Goal: Transaction & Acquisition: Purchase product/service

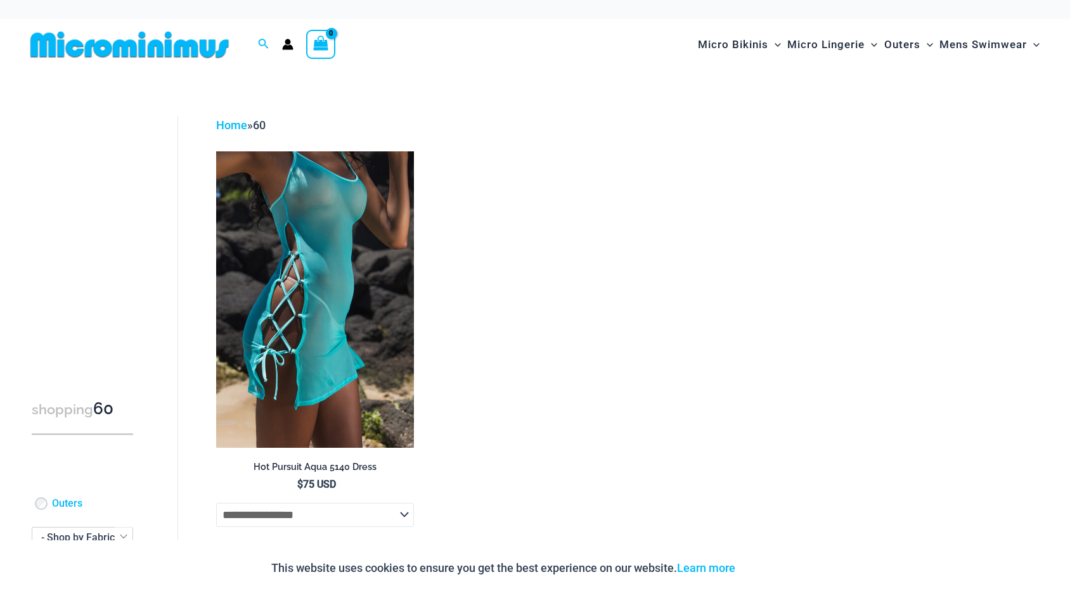
click at [323, 274] on img at bounding box center [314, 299] width 197 height 296
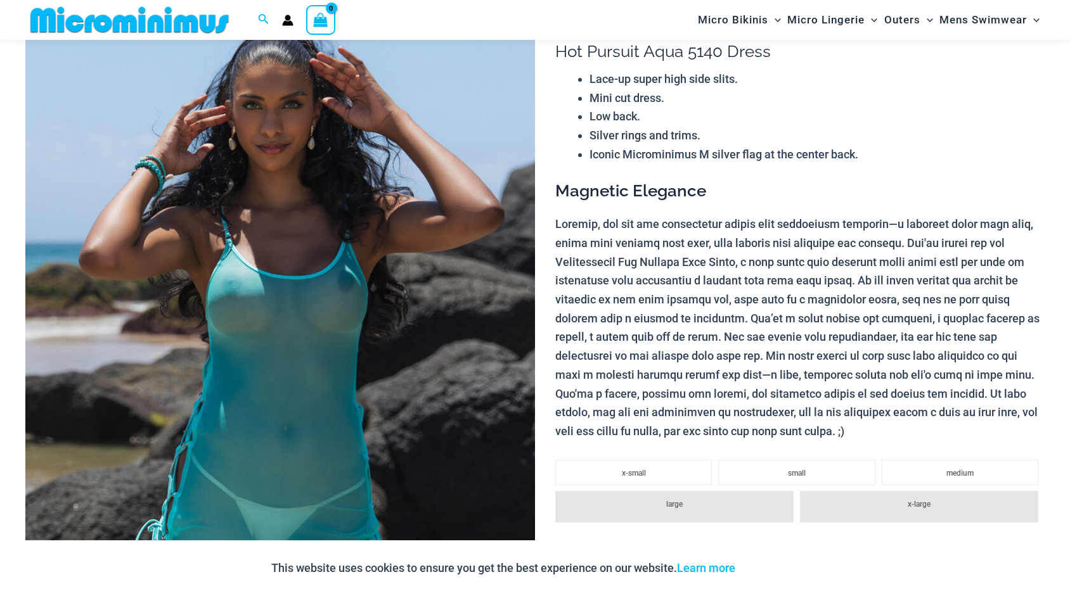
scroll to position [118, 0]
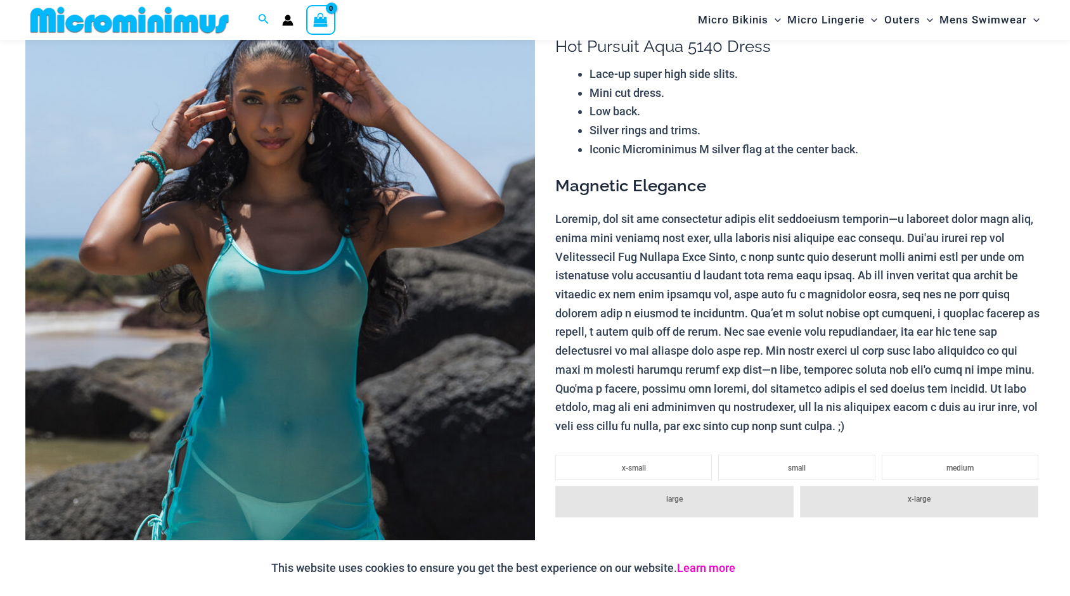
click at [716, 562] on link "Learn more" at bounding box center [706, 567] width 58 height 13
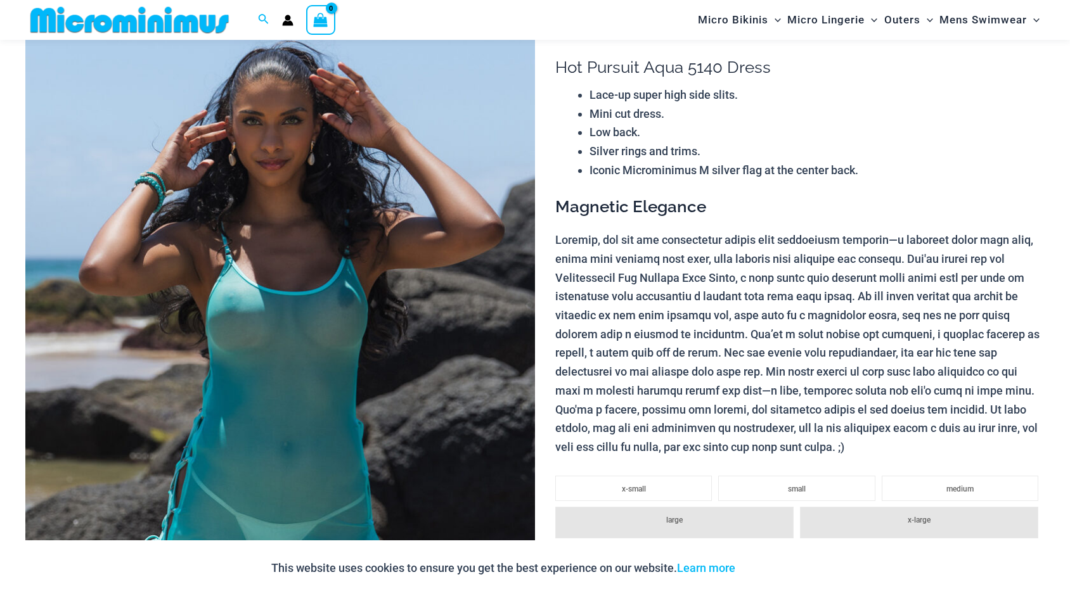
scroll to position [98, 0]
click at [194, 240] on img at bounding box center [280, 400] width 510 height 764
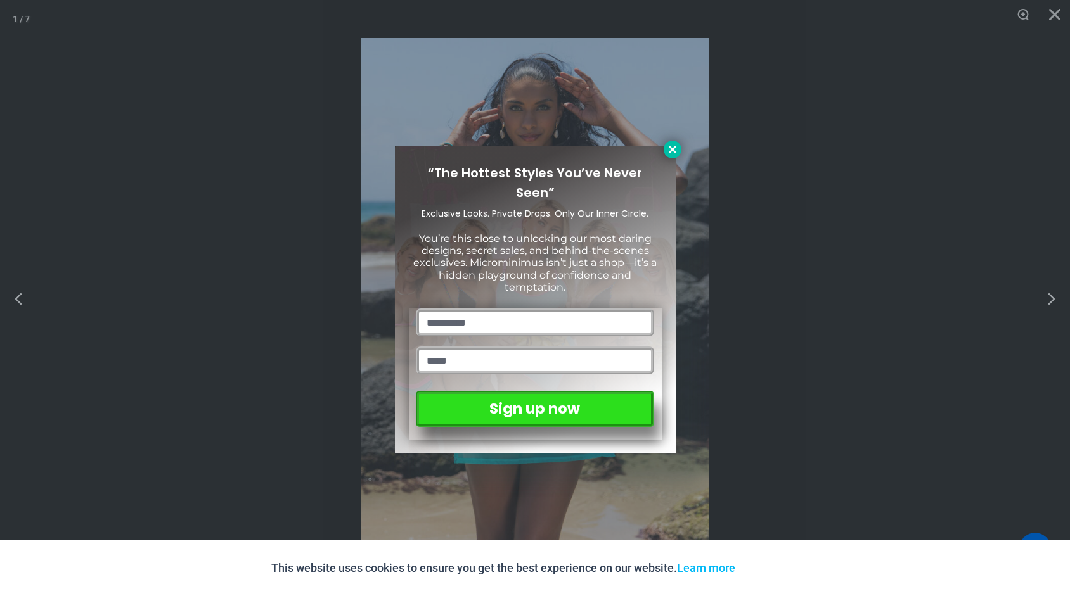
click at [674, 148] on icon at bounding box center [672, 149] width 11 height 11
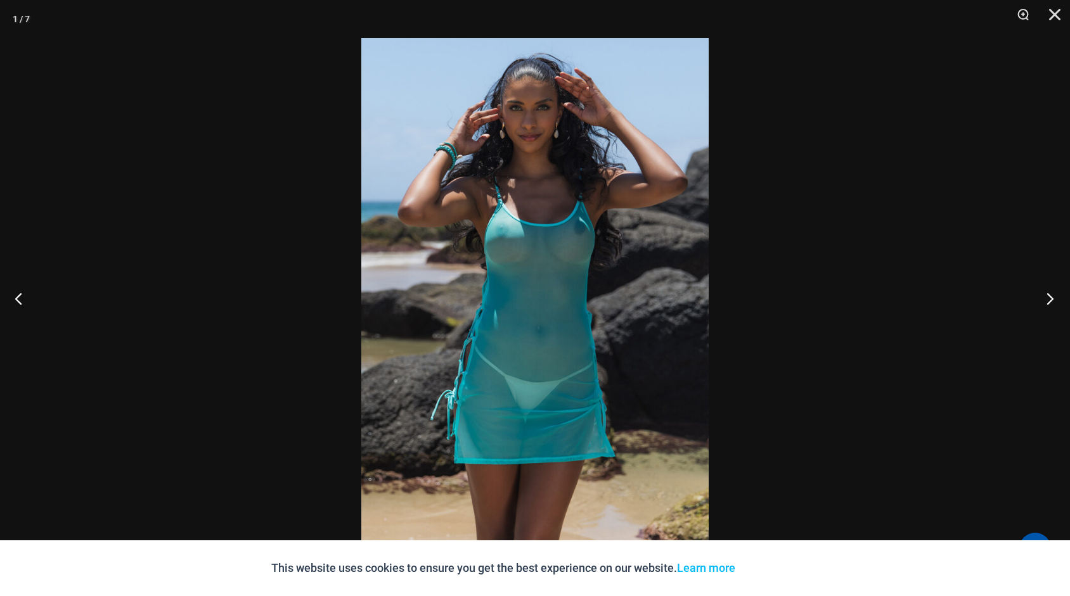
click at [1051, 297] on button "Next" at bounding box center [1046, 298] width 48 height 63
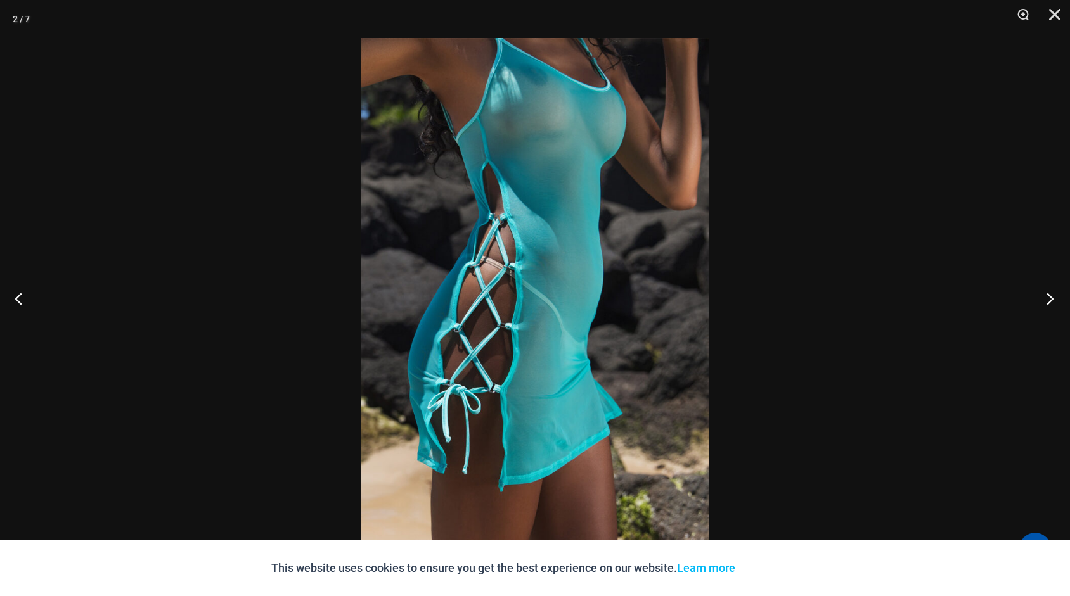
click at [1051, 297] on button "Next" at bounding box center [1046, 298] width 48 height 63
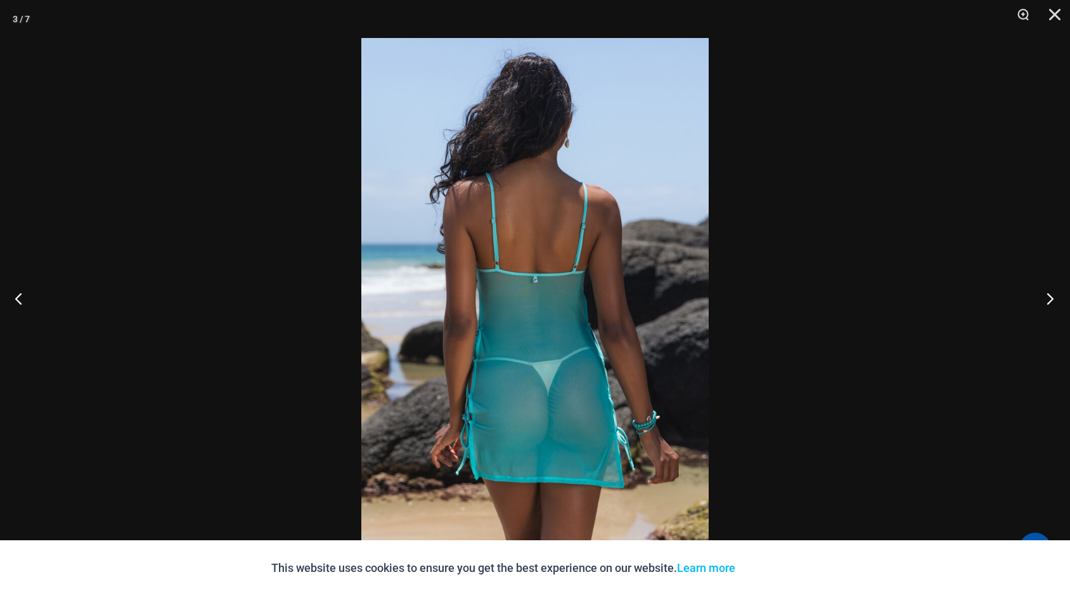
click at [1051, 297] on button "Next" at bounding box center [1046, 298] width 48 height 63
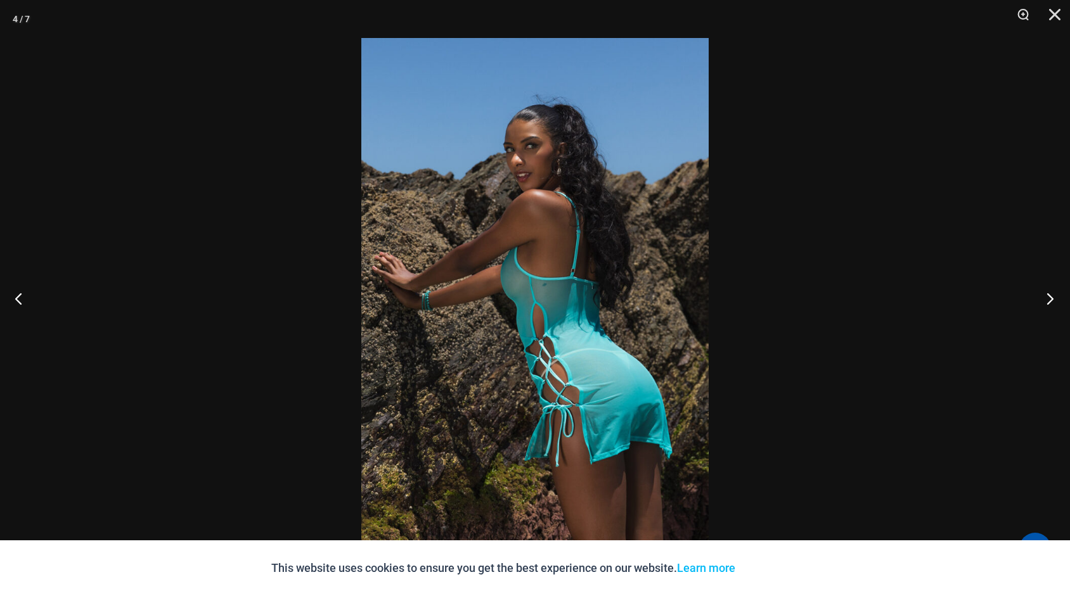
click at [1051, 297] on button "Next" at bounding box center [1046, 298] width 48 height 63
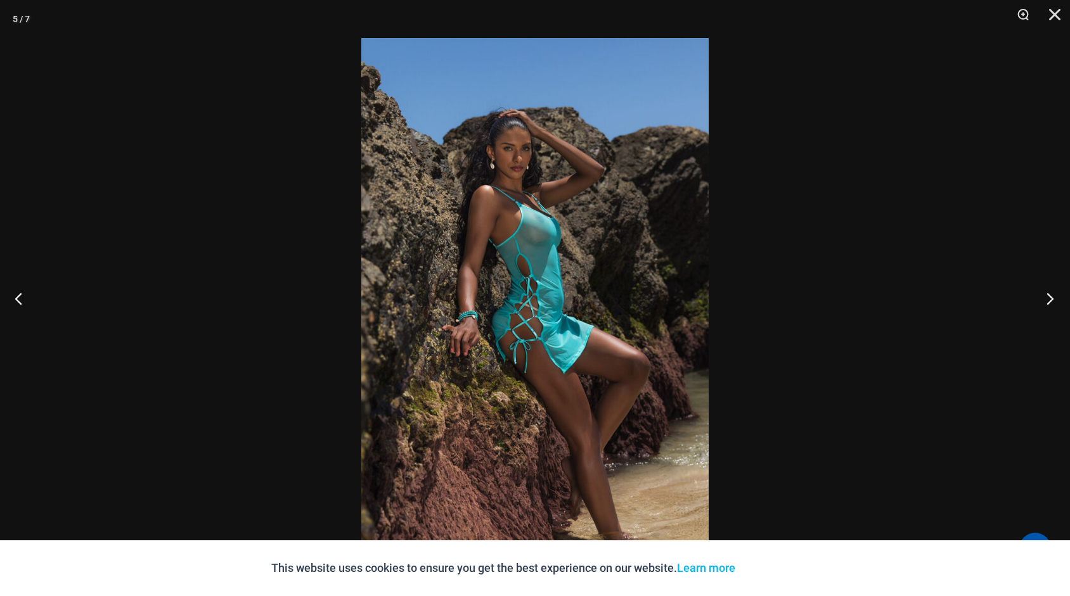
click at [1051, 297] on button "Next" at bounding box center [1046, 298] width 48 height 63
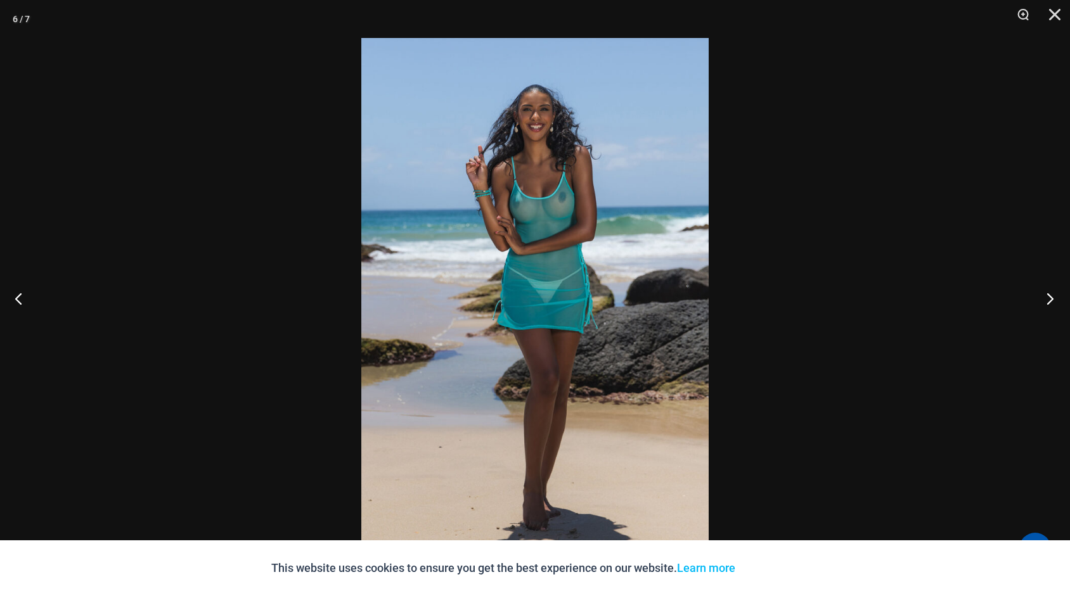
click at [1051, 297] on button "Next" at bounding box center [1046, 298] width 48 height 63
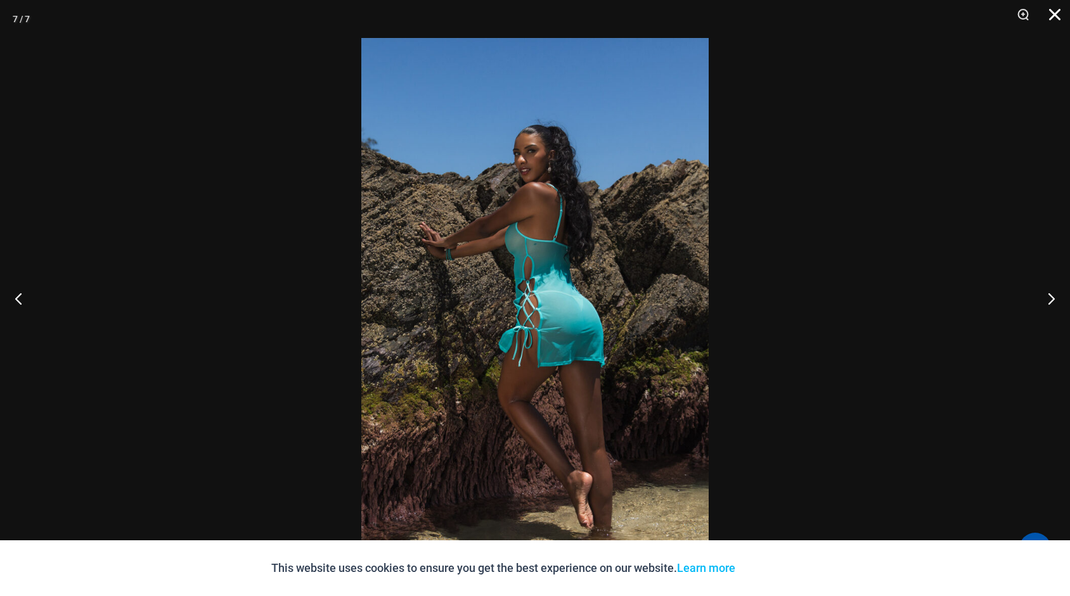
click at [1050, 15] on button "Close" at bounding box center [1050, 19] width 32 height 38
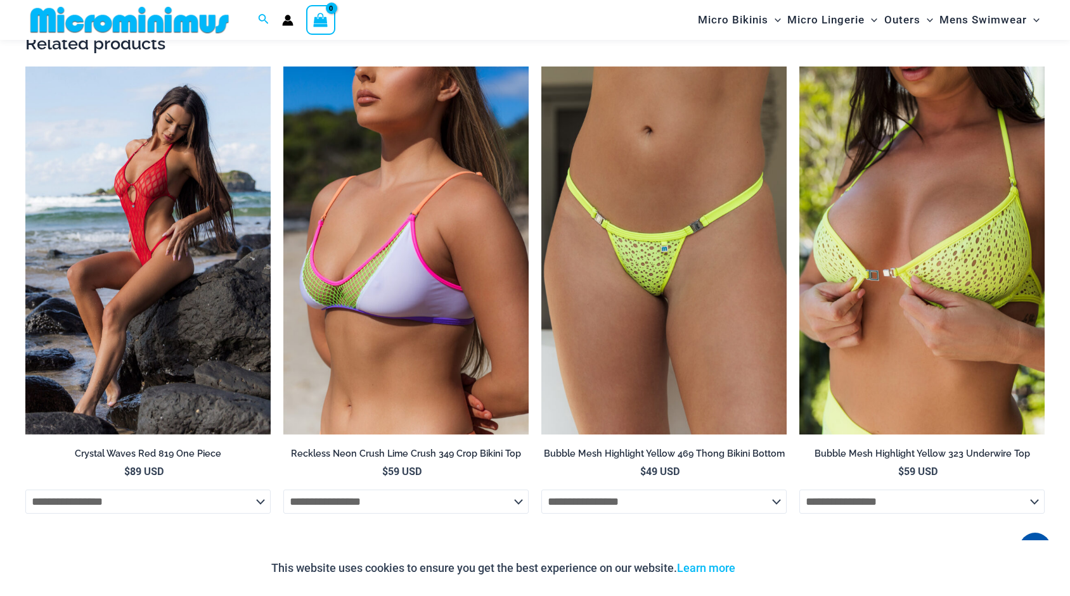
scroll to position [1379, 0]
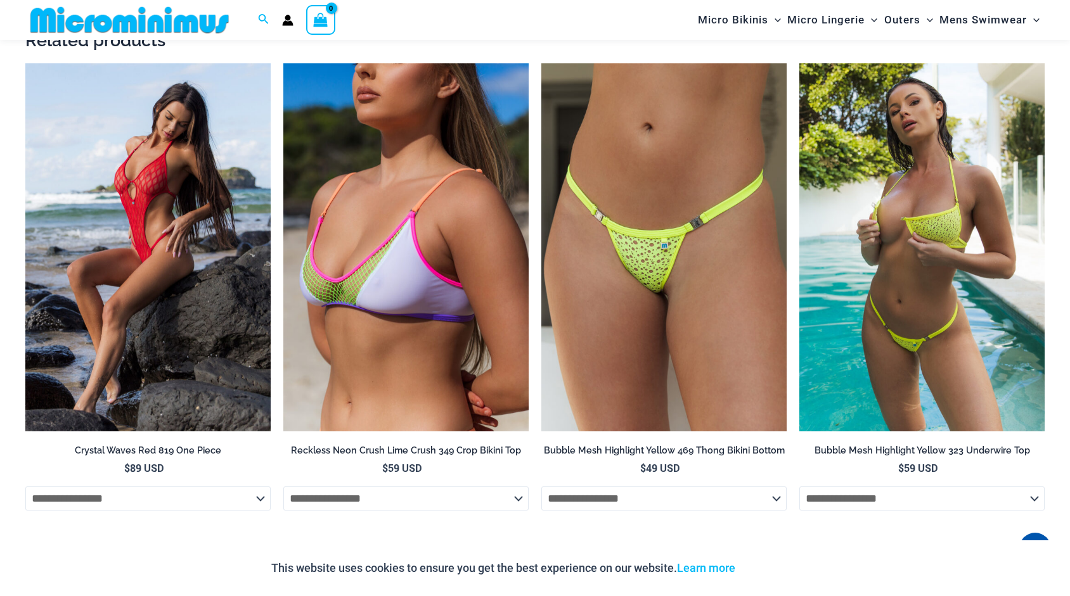
click at [864, 199] on img at bounding box center [921, 247] width 245 height 368
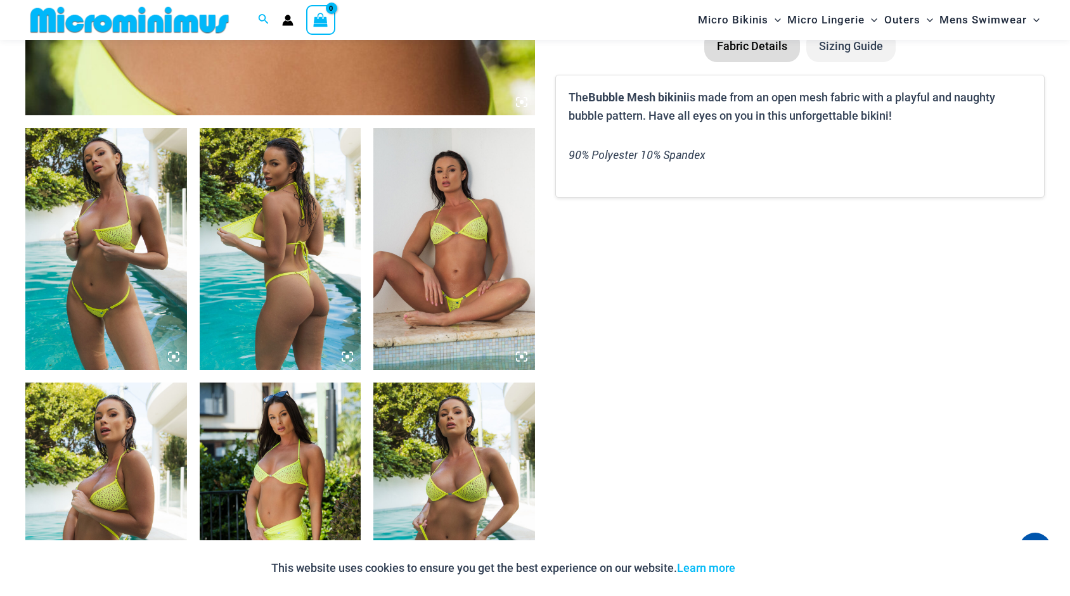
scroll to position [769, 0]
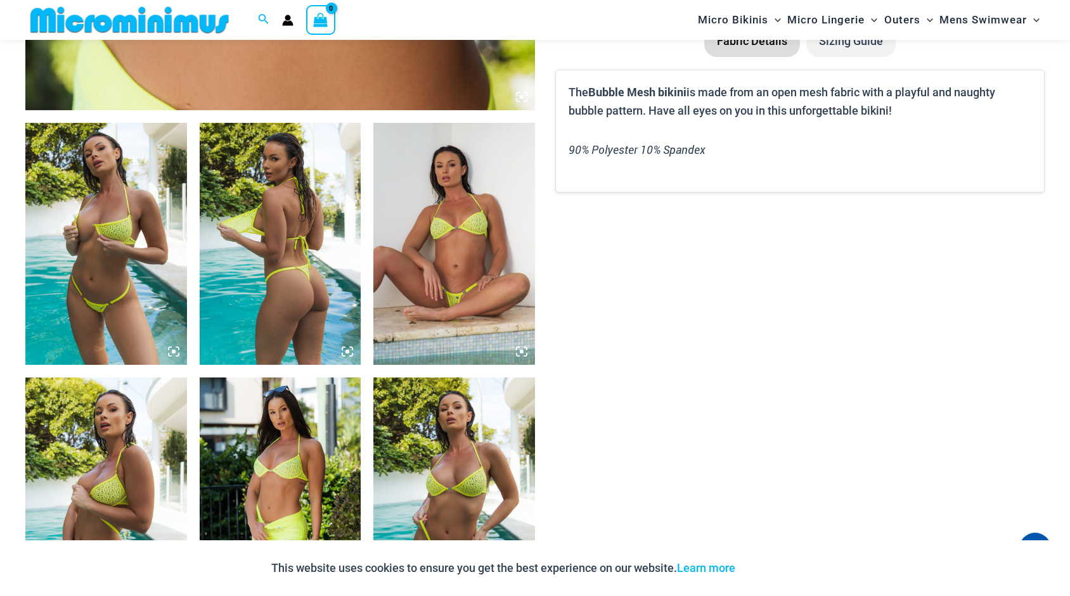
click at [119, 258] on img at bounding box center [106, 244] width 162 height 242
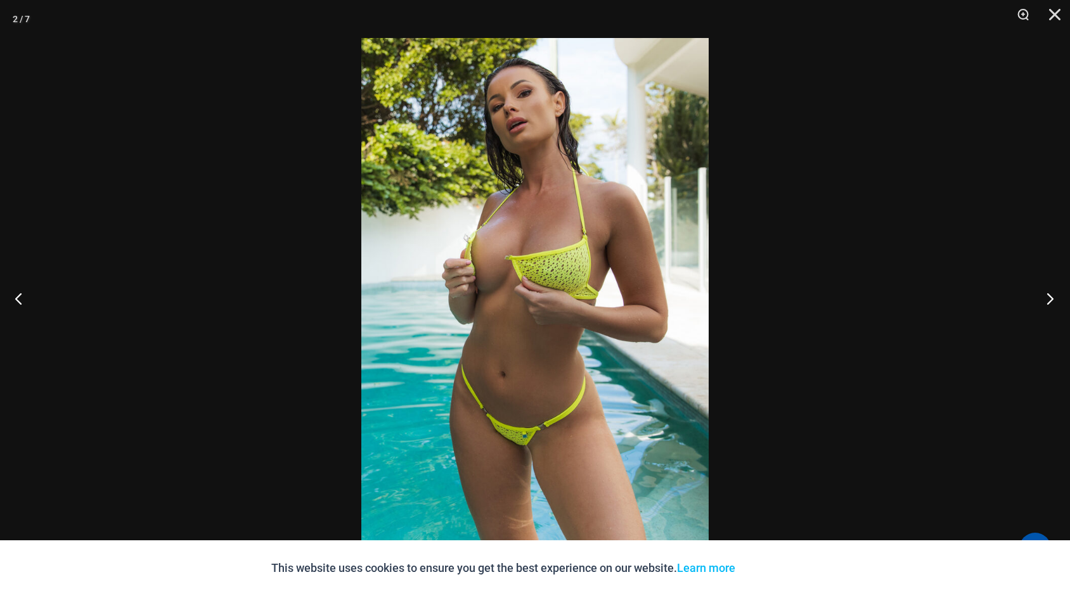
click at [1047, 302] on button "Next" at bounding box center [1046, 298] width 48 height 63
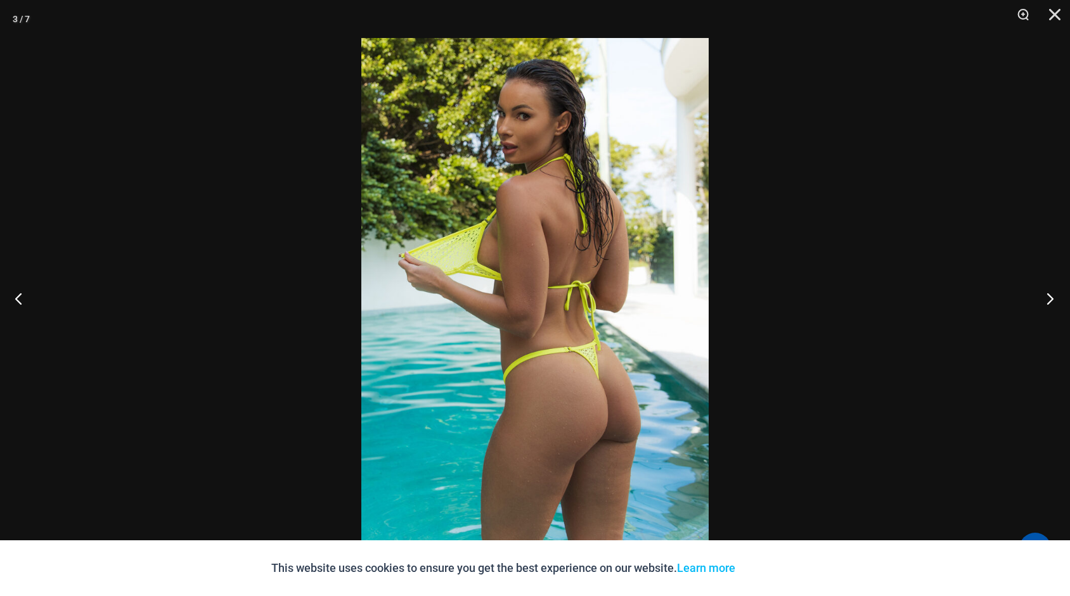
click at [1047, 302] on button "Next" at bounding box center [1046, 298] width 48 height 63
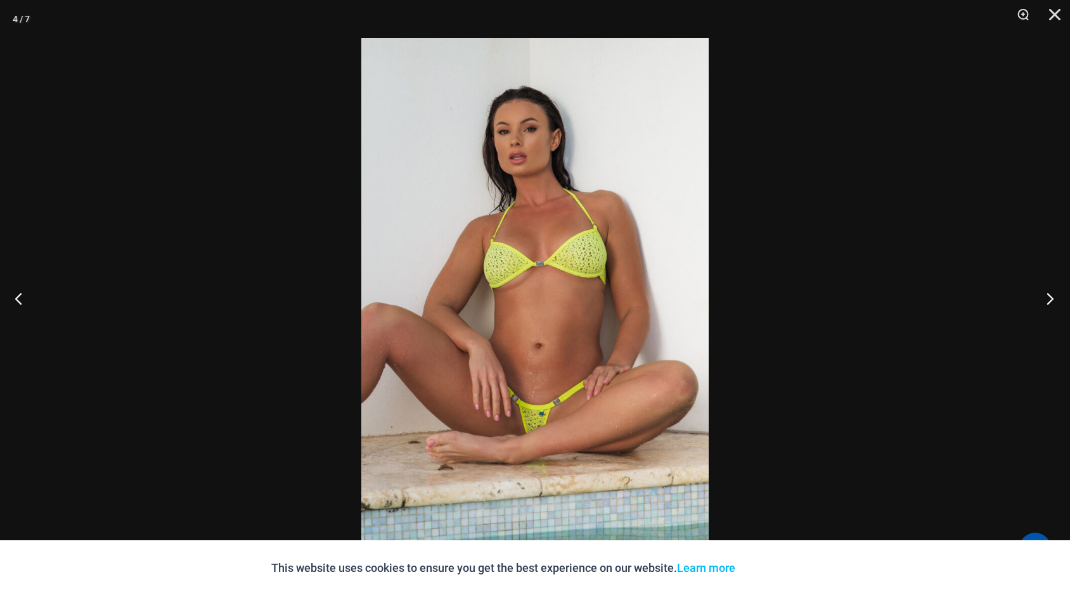
click at [1047, 302] on button "Next" at bounding box center [1046, 298] width 48 height 63
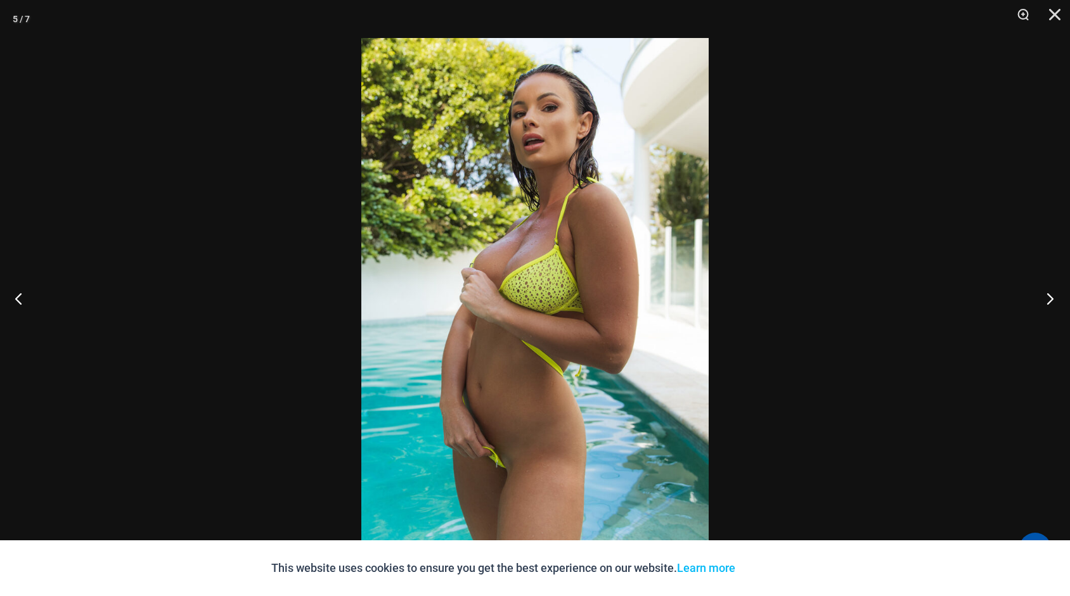
click at [1047, 302] on button "Next" at bounding box center [1046, 298] width 48 height 63
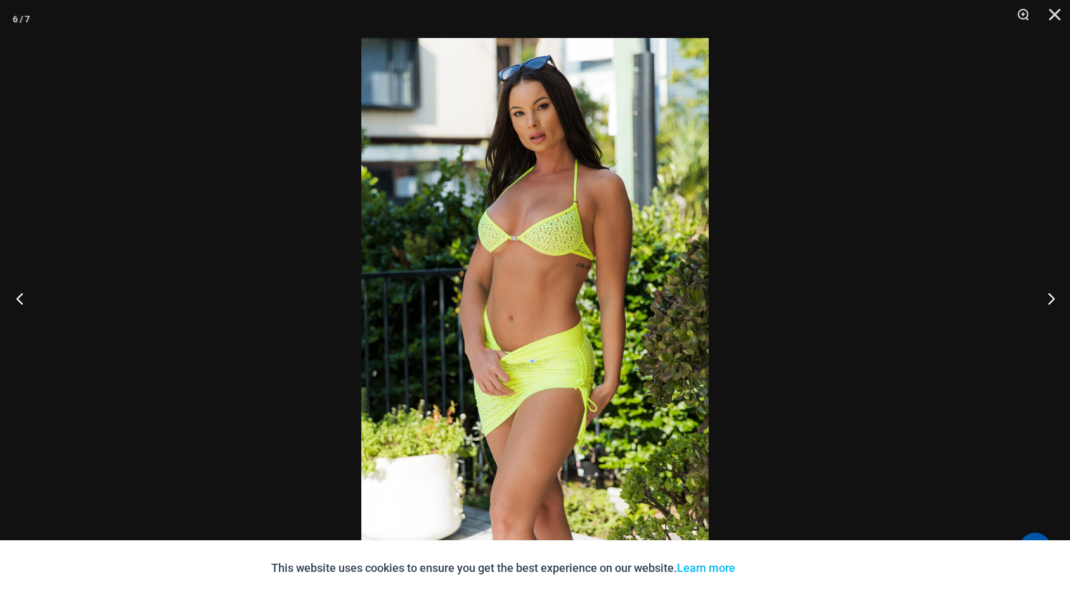
click at [25, 300] on button "Previous" at bounding box center [24, 298] width 48 height 63
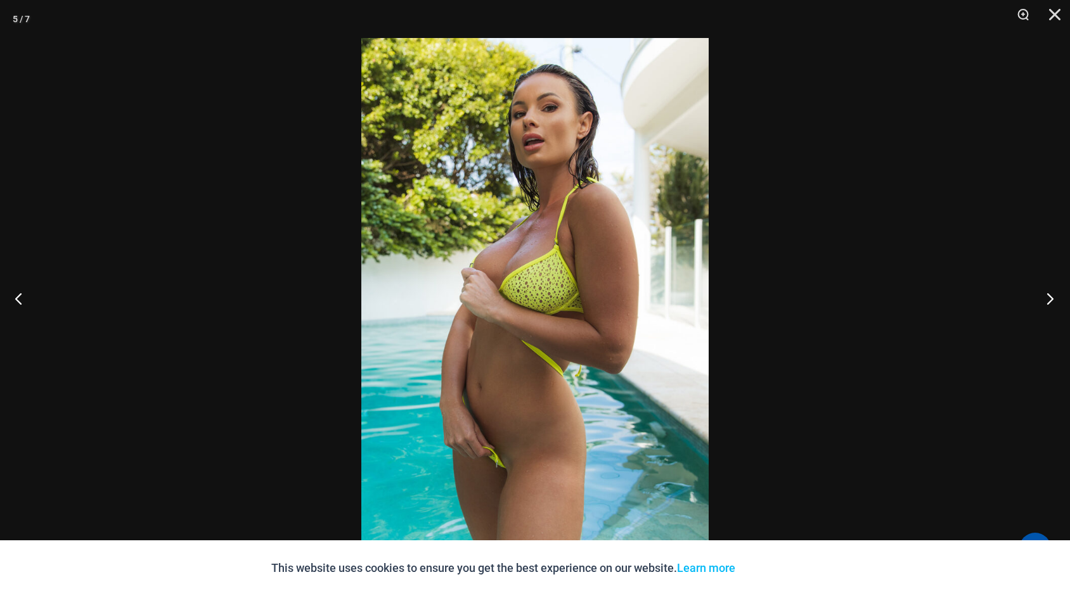
click at [1050, 298] on button "Next" at bounding box center [1046, 298] width 48 height 63
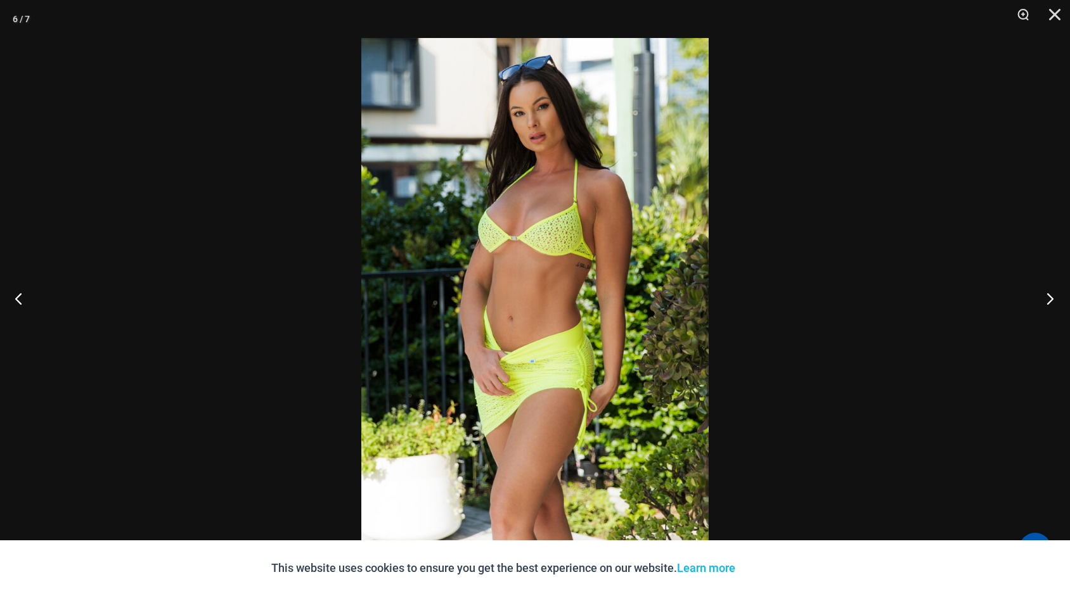
click at [1050, 298] on button "Next" at bounding box center [1046, 298] width 48 height 63
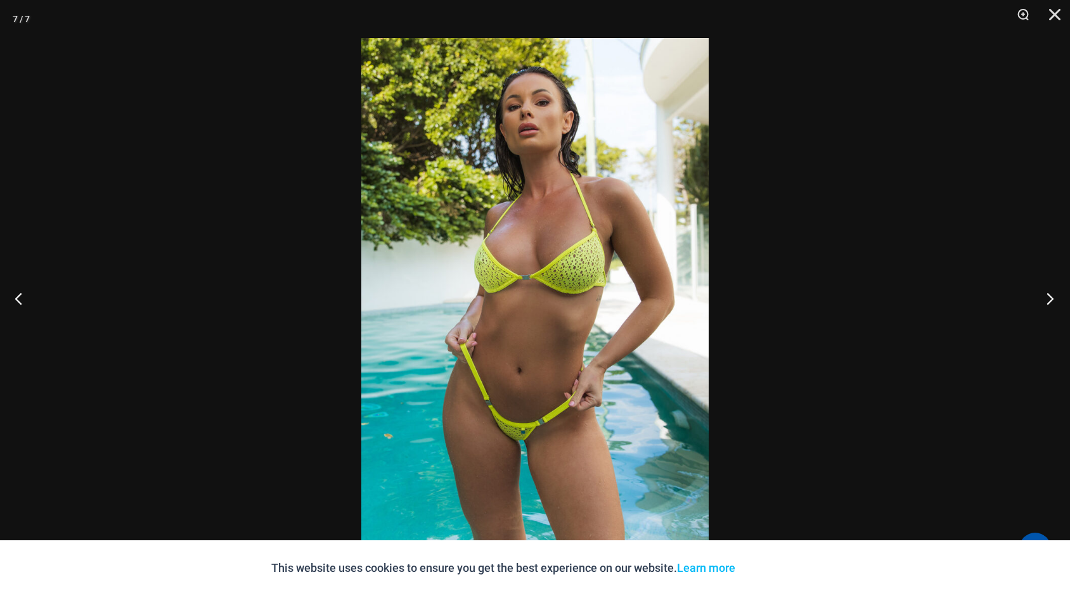
click at [1050, 298] on button "Next" at bounding box center [1046, 298] width 48 height 63
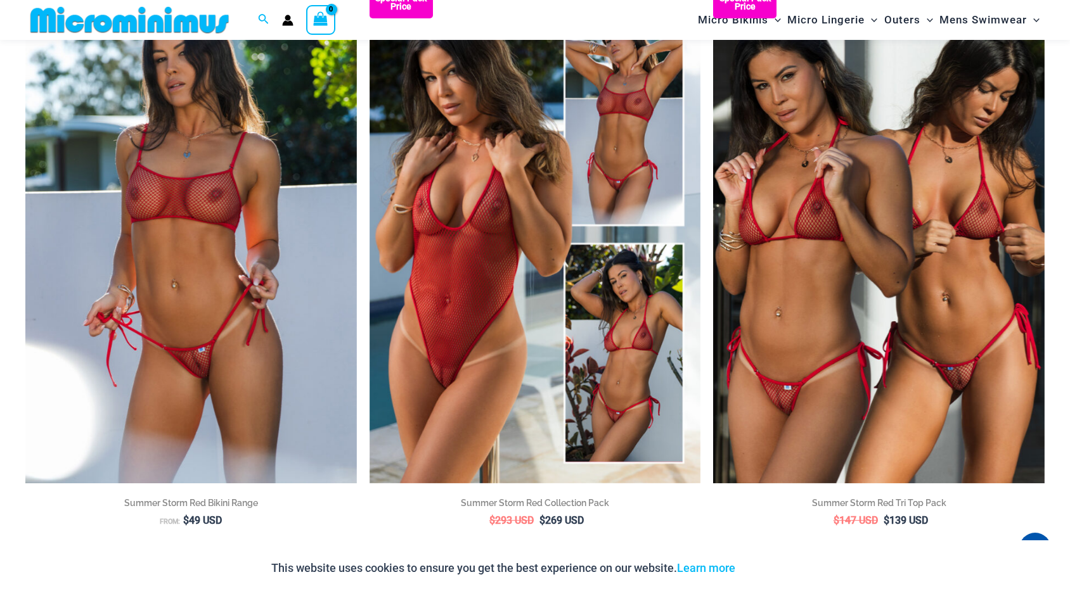
scroll to position [184, 0]
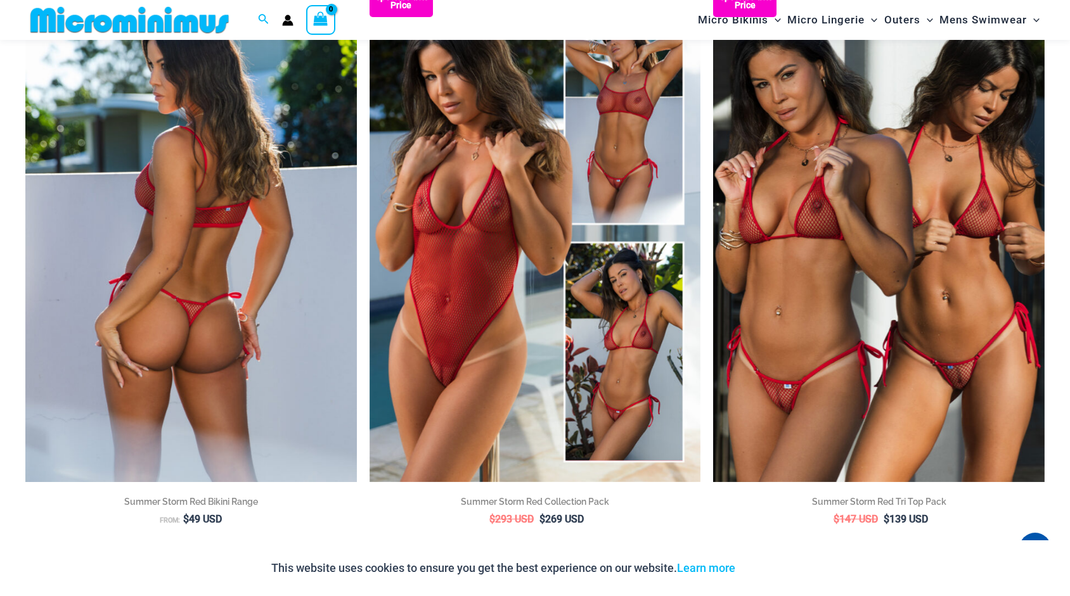
click at [286, 202] on img at bounding box center [190, 233] width 331 height 497
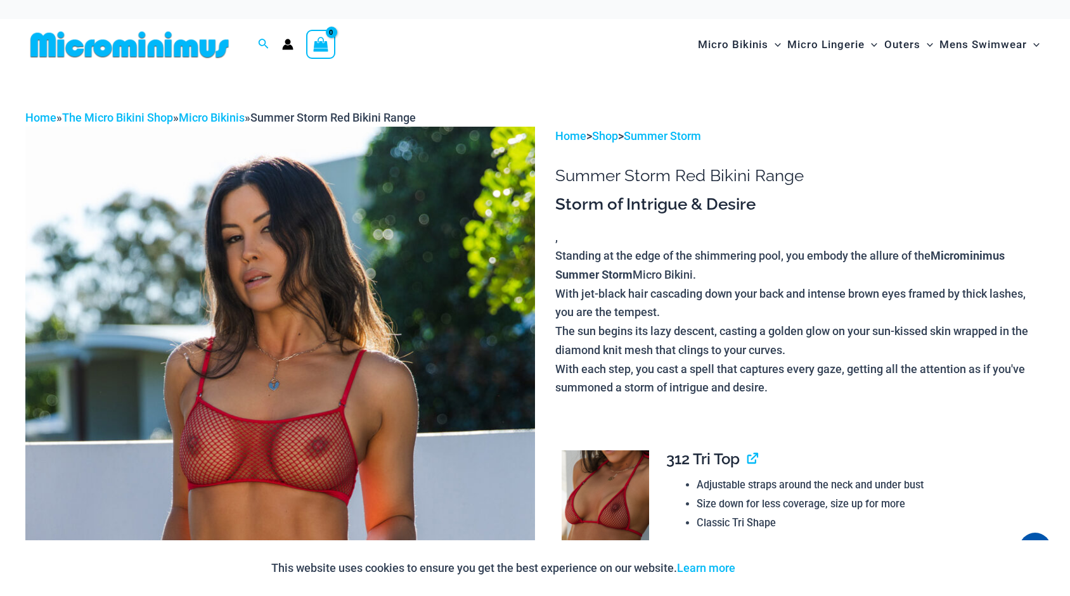
click at [368, 230] on img at bounding box center [280, 509] width 510 height 764
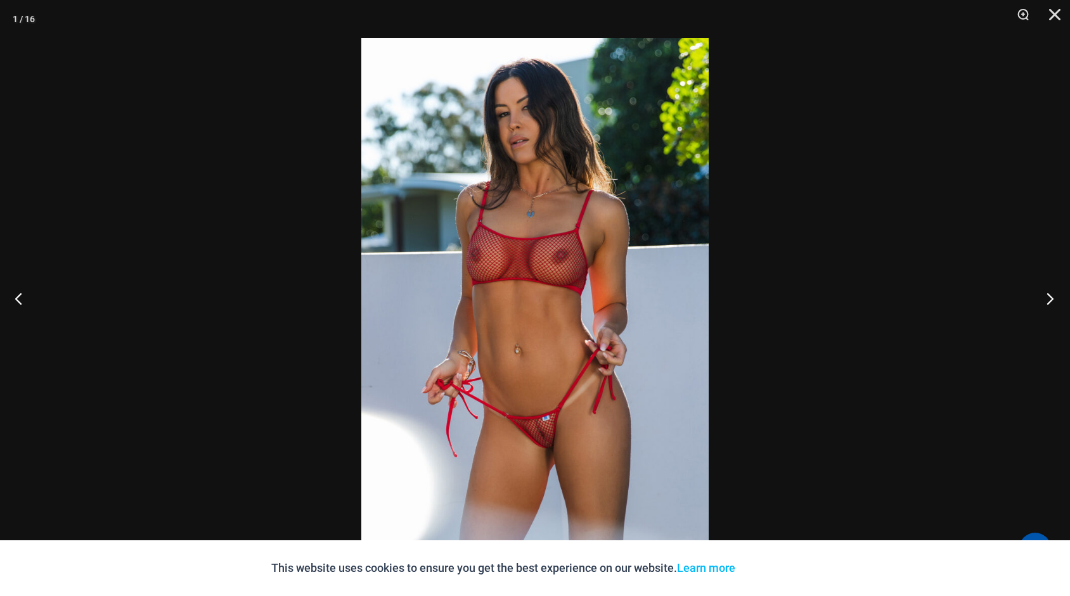
click at [1050, 301] on button "Next" at bounding box center [1046, 298] width 48 height 63
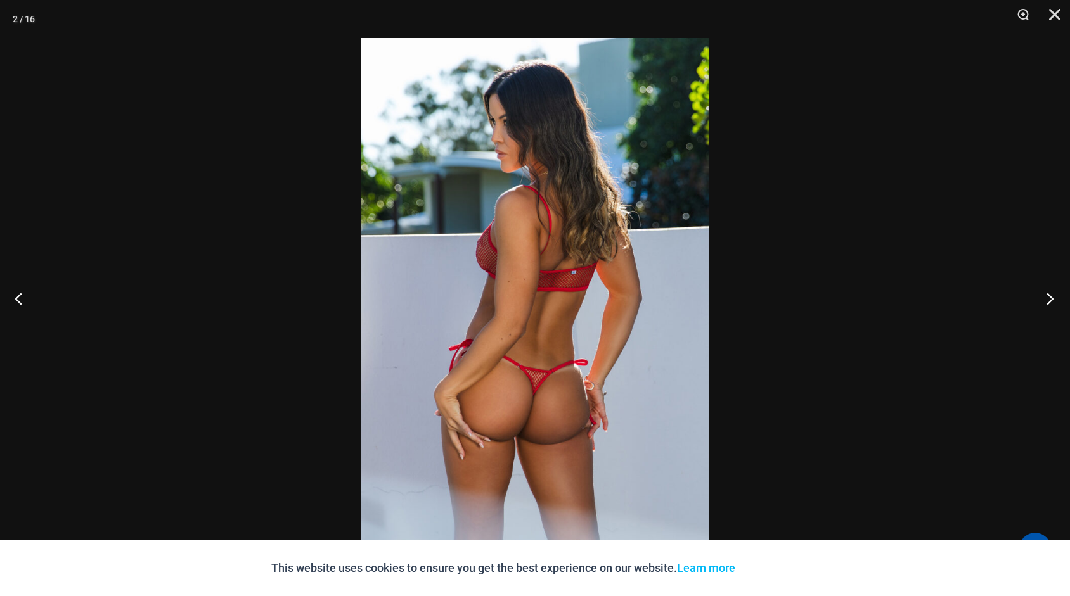
click at [1050, 301] on button "Next" at bounding box center [1046, 298] width 48 height 63
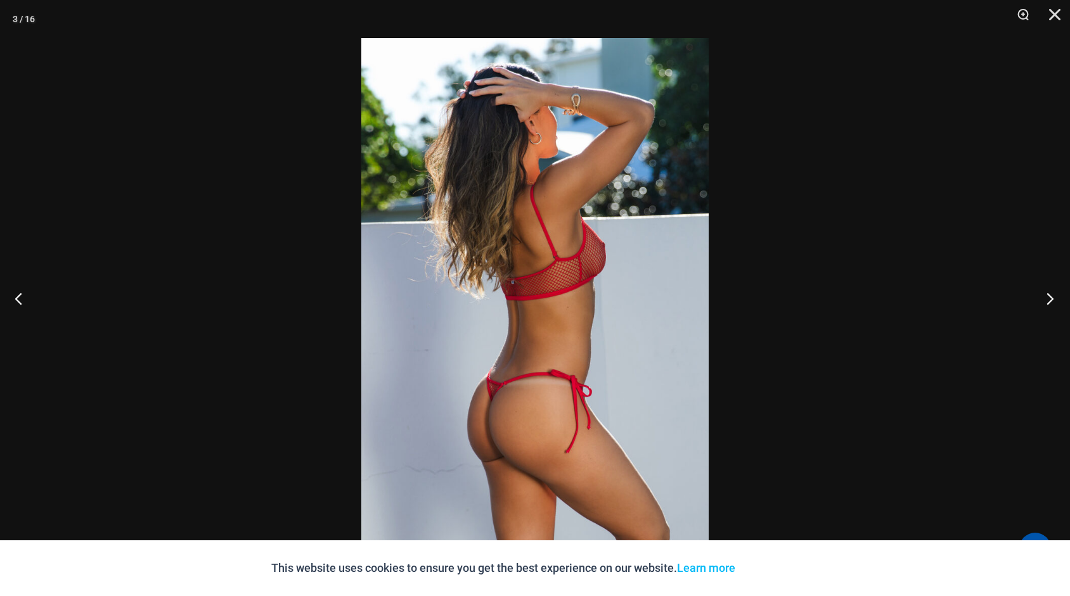
click at [1050, 301] on button "Next" at bounding box center [1046, 298] width 48 height 63
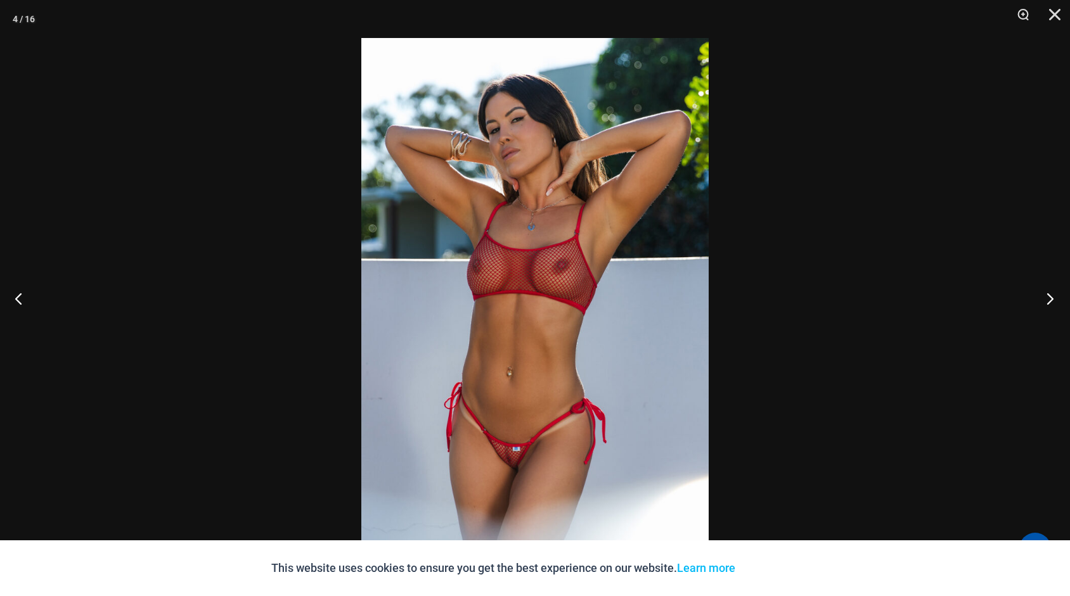
click at [1050, 301] on button "Next" at bounding box center [1046, 298] width 48 height 63
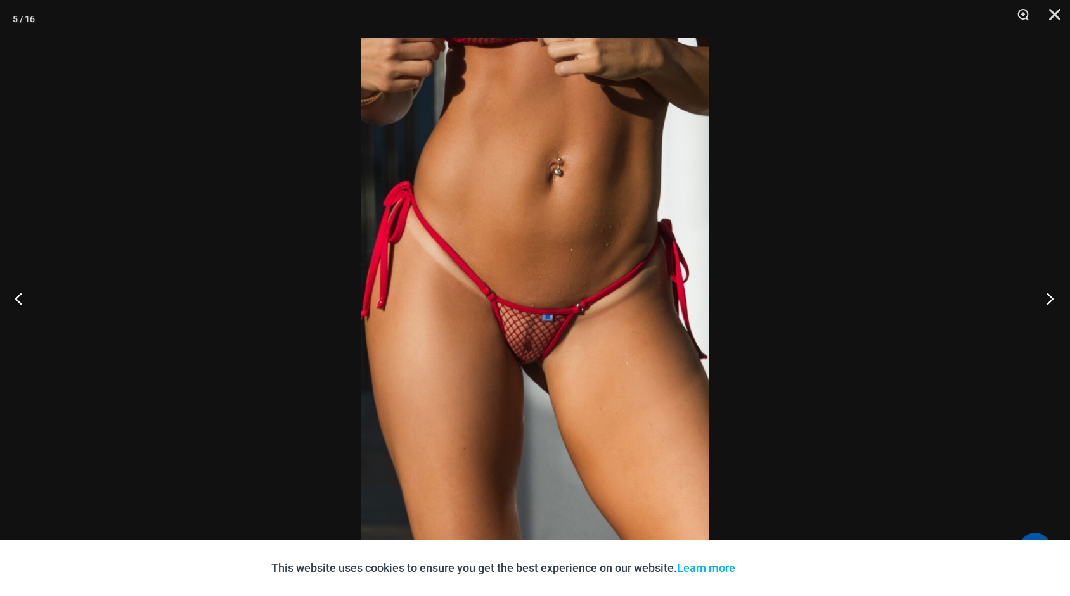
click at [1050, 301] on button "Next" at bounding box center [1046, 298] width 48 height 63
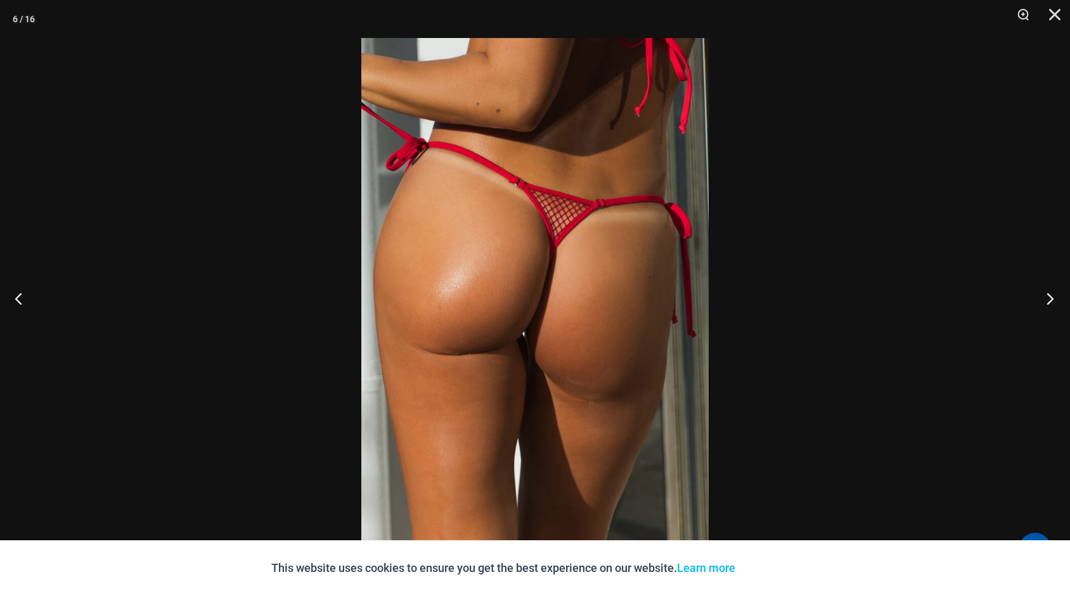
click at [1050, 301] on button "Next" at bounding box center [1046, 298] width 48 height 63
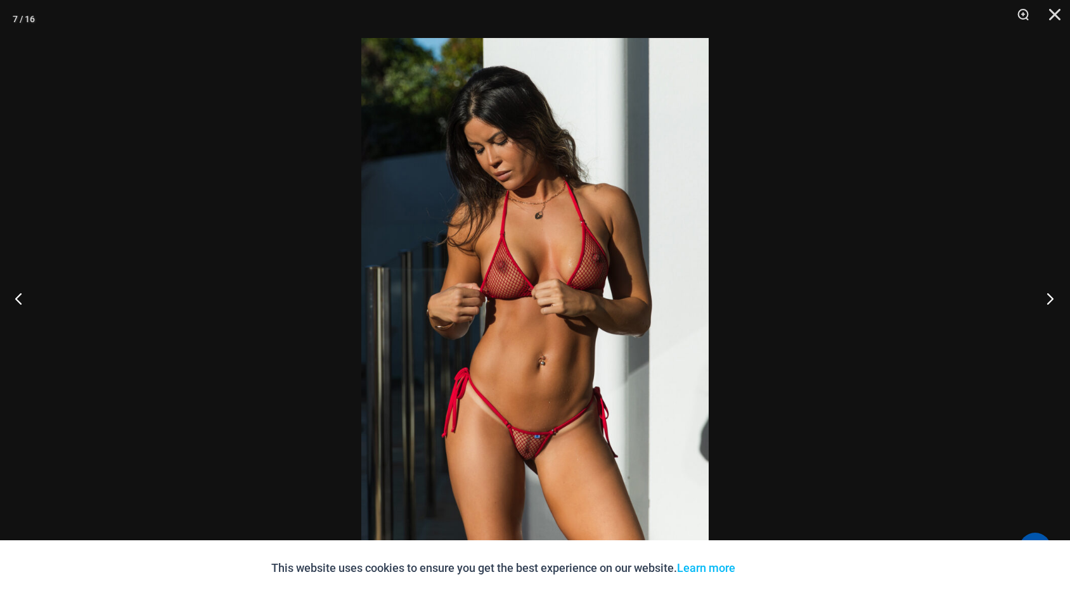
click at [1050, 301] on button "Next" at bounding box center [1046, 298] width 48 height 63
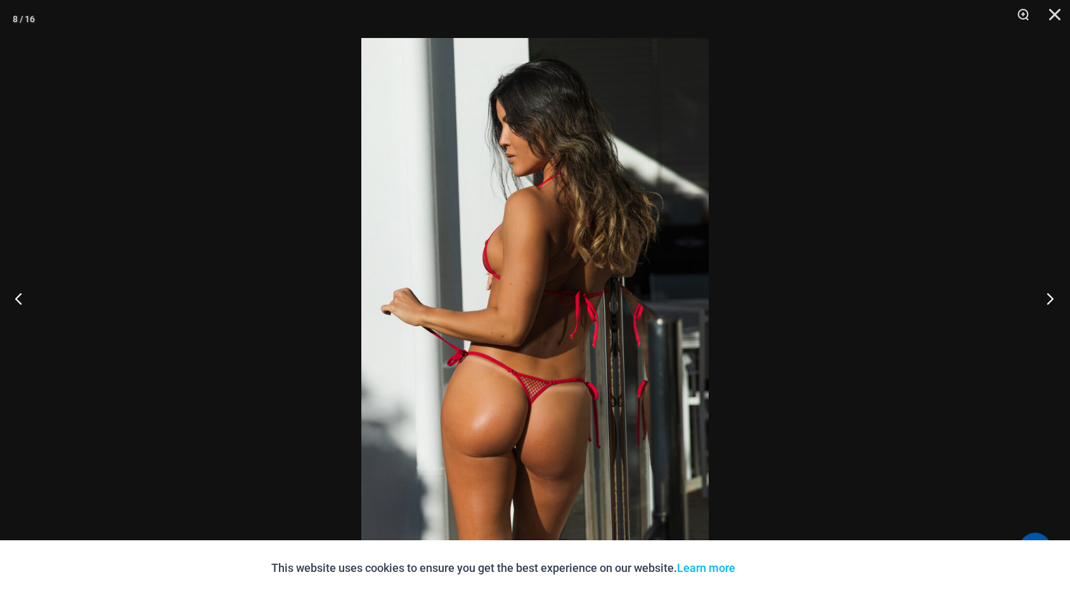
click at [1050, 301] on button "Next" at bounding box center [1046, 298] width 48 height 63
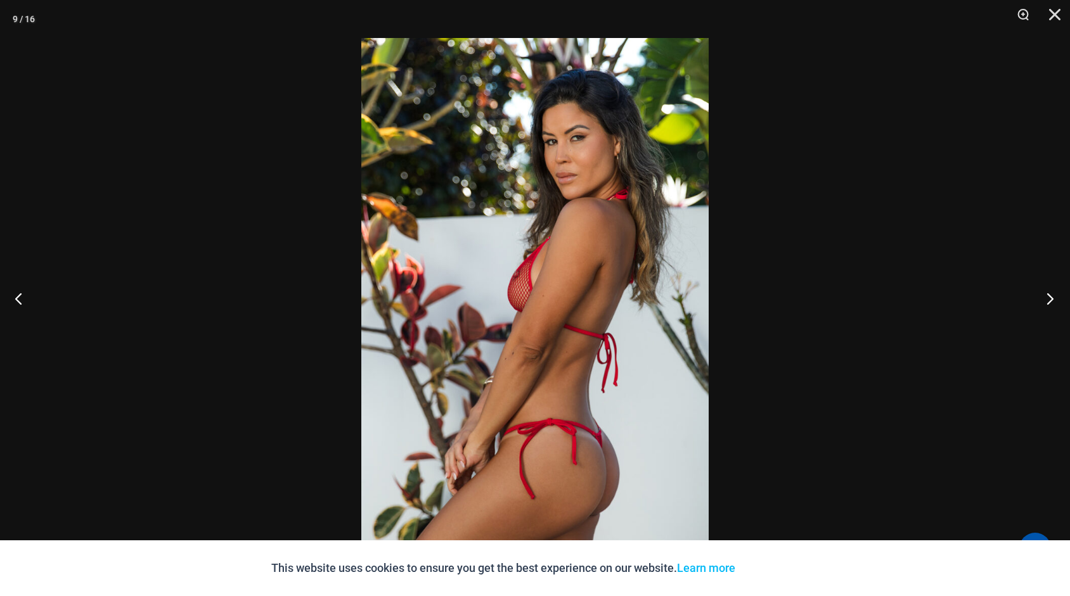
click at [1050, 301] on button "Next" at bounding box center [1046, 298] width 48 height 63
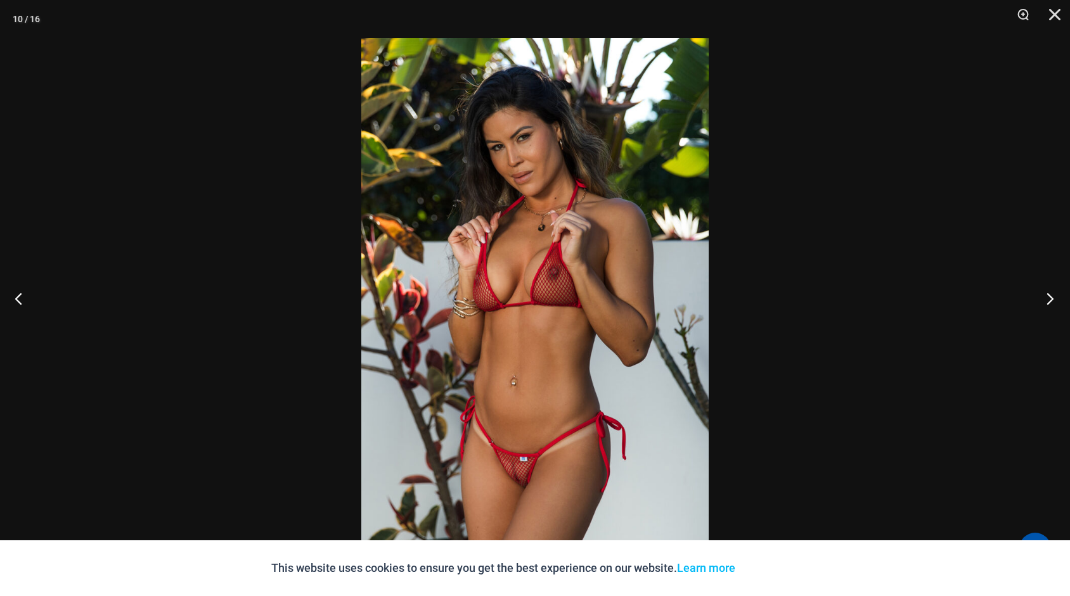
click at [1050, 301] on button "Next" at bounding box center [1046, 298] width 48 height 63
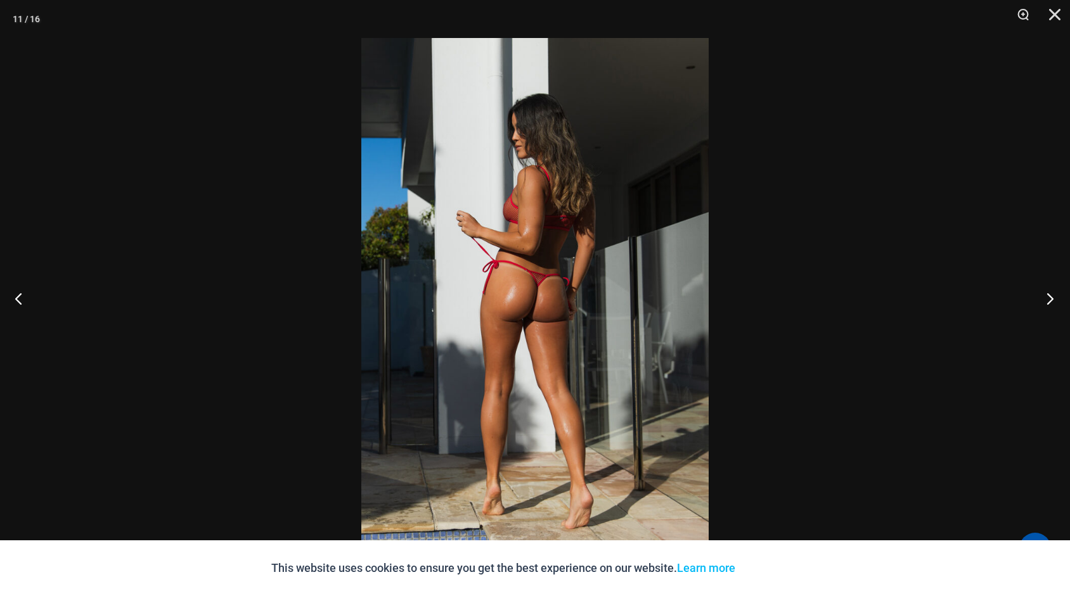
click at [1050, 301] on button "Next" at bounding box center [1046, 298] width 48 height 63
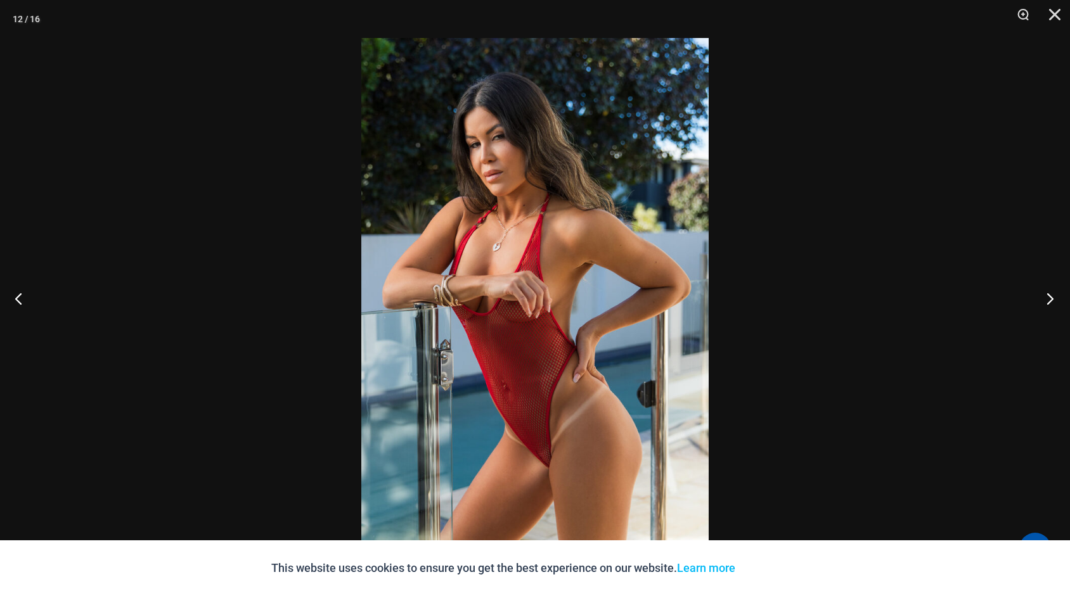
click at [1050, 301] on button "Next" at bounding box center [1046, 298] width 48 height 63
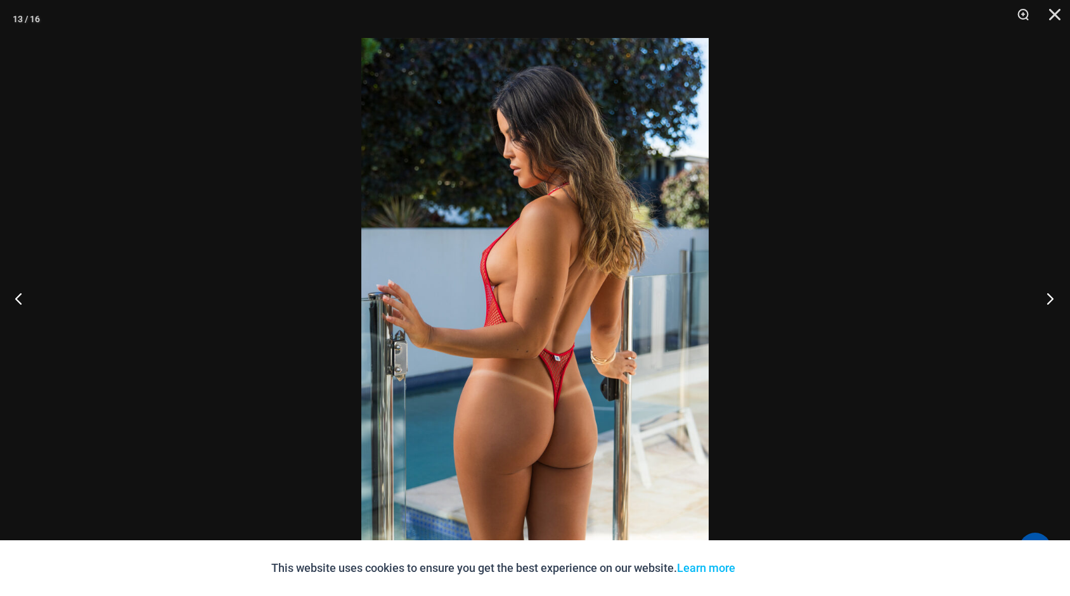
click at [1050, 301] on button "Next" at bounding box center [1046, 298] width 48 height 63
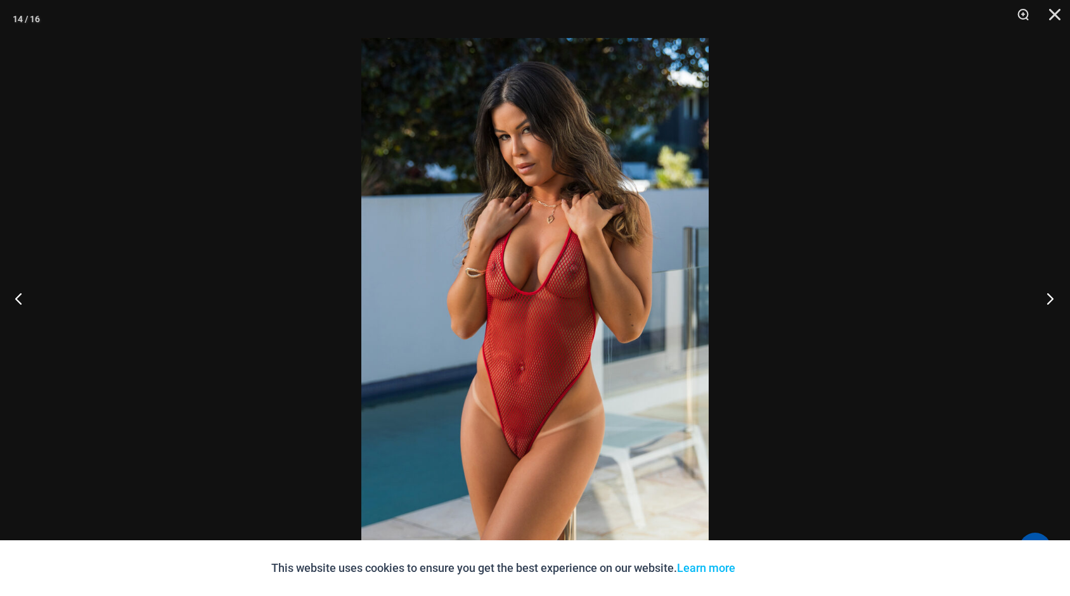
click at [1050, 301] on button "Next" at bounding box center [1046, 298] width 48 height 63
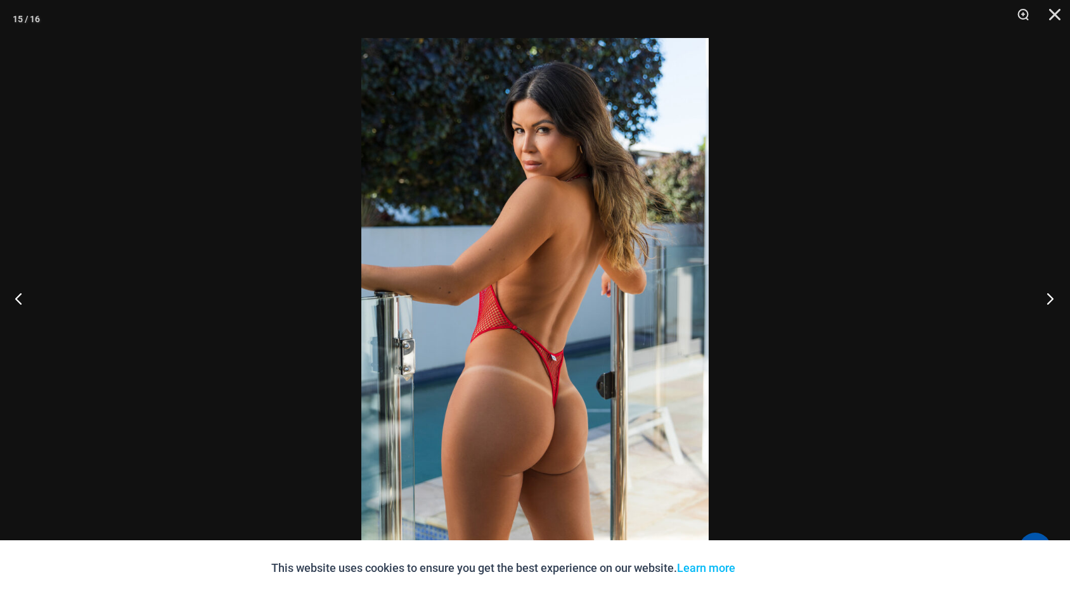
click at [1050, 301] on button "Next" at bounding box center [1046, 298] width 48 height 63
